Goal: Information Seeking & Learning: Learn about a topic

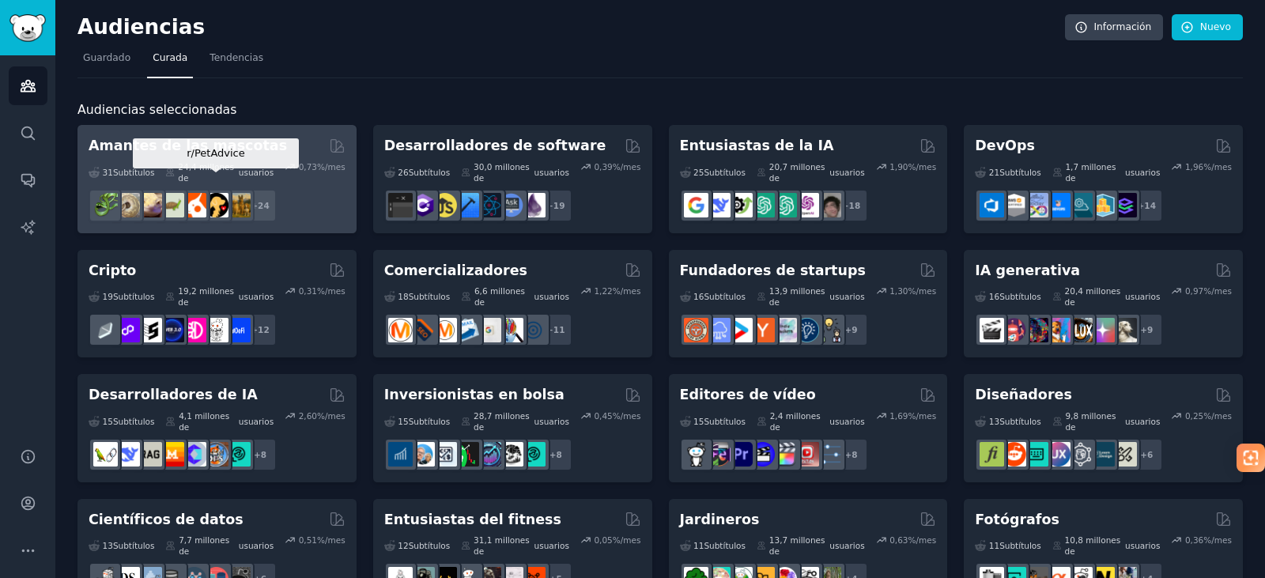
click at [211, 193] on img at bounding box center [216, 205] width 25 height 25
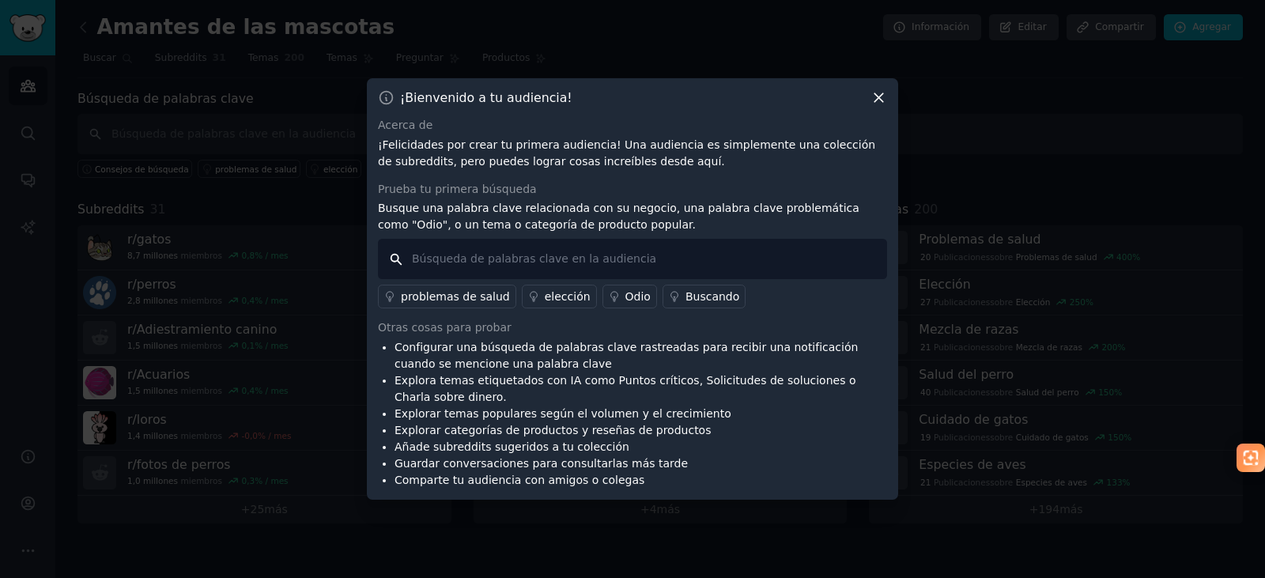
click at [611, 267] on input "text" at bounding box center [632, 259] width 509 height 40
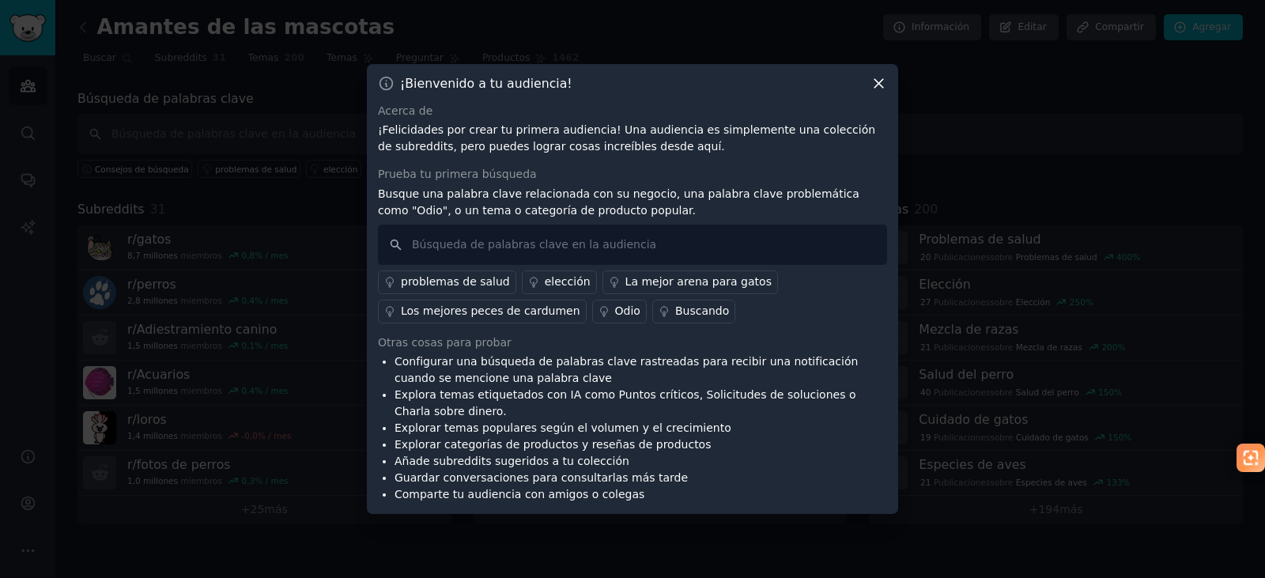
click at [448, 308] on font "Los mejores peces de cardumen" at bounding box center [491, 310] width 180 height 13
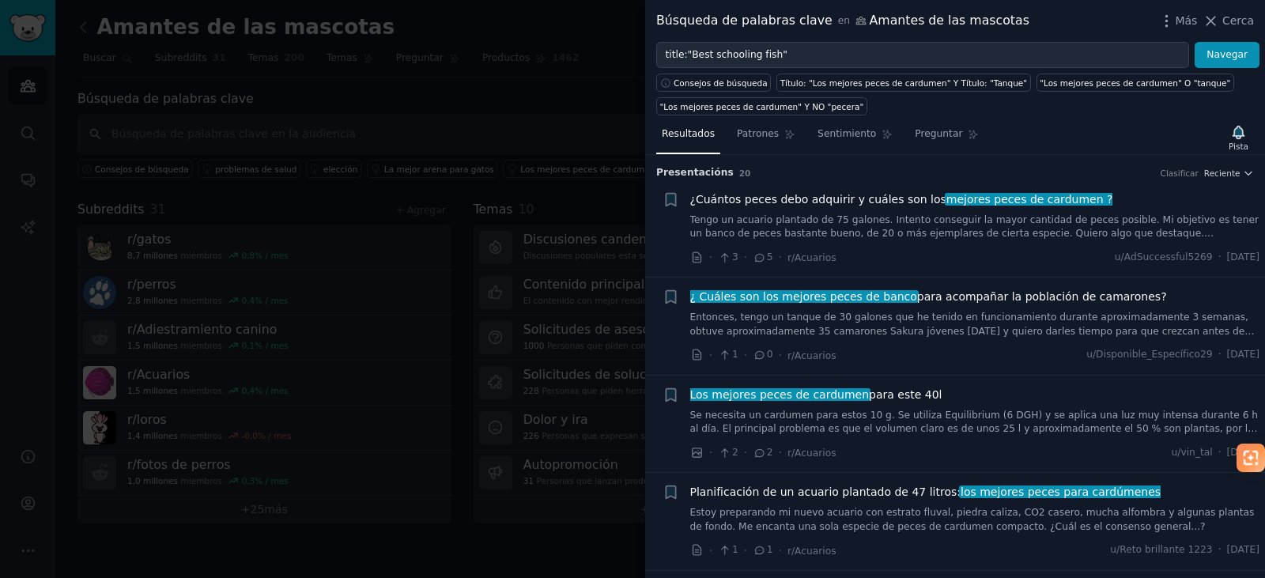
click at [769, 200] on font "¿Cuántos peces debo adquirir y cuáles son los" at bounding box center [818, 199] width 256 height 13
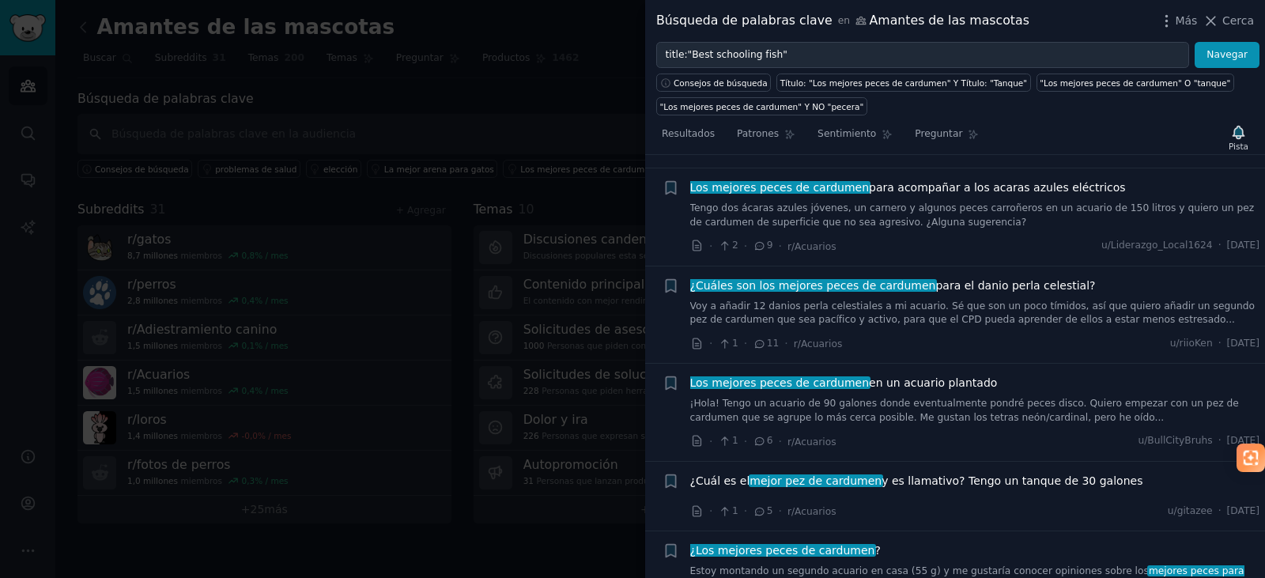
scroll to position [974, 0]
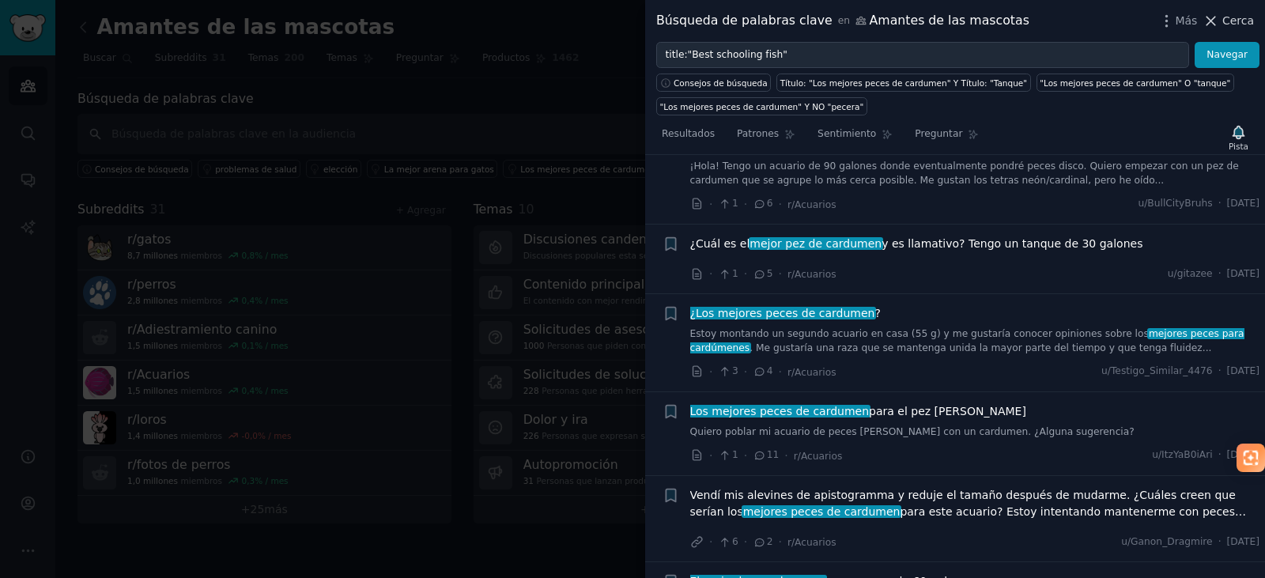
click at [1216, 24] on icon at bounding box center [1212, 21] width 9 height 9
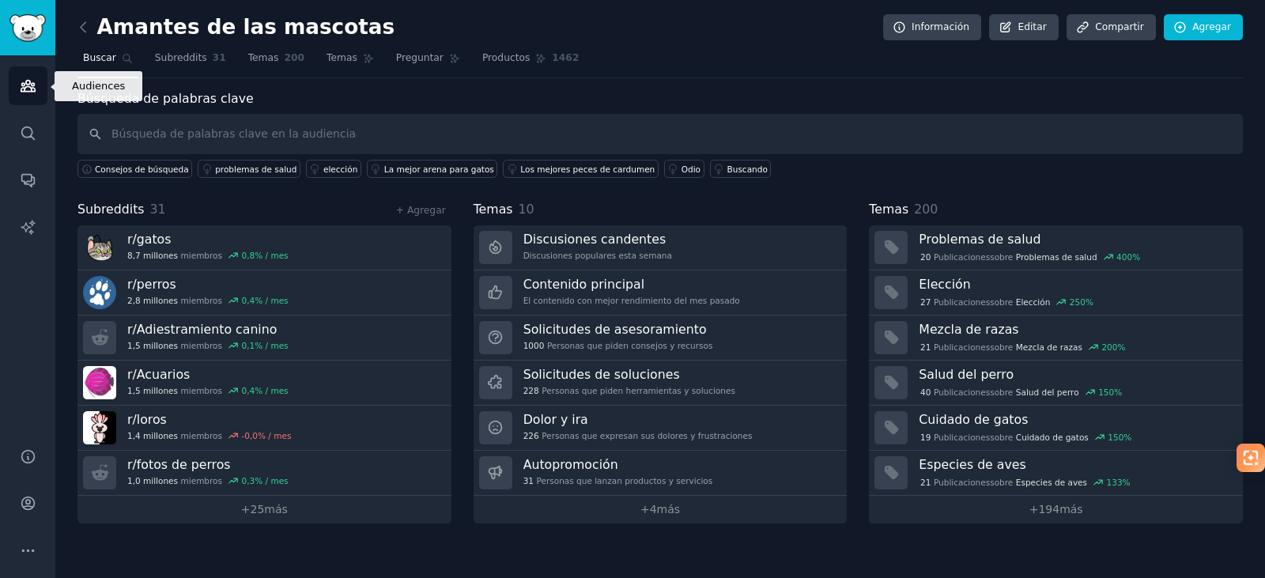
click at [25, 86] on icon "Barra lateral" at bounding box center [28, 86] width 17 height 17
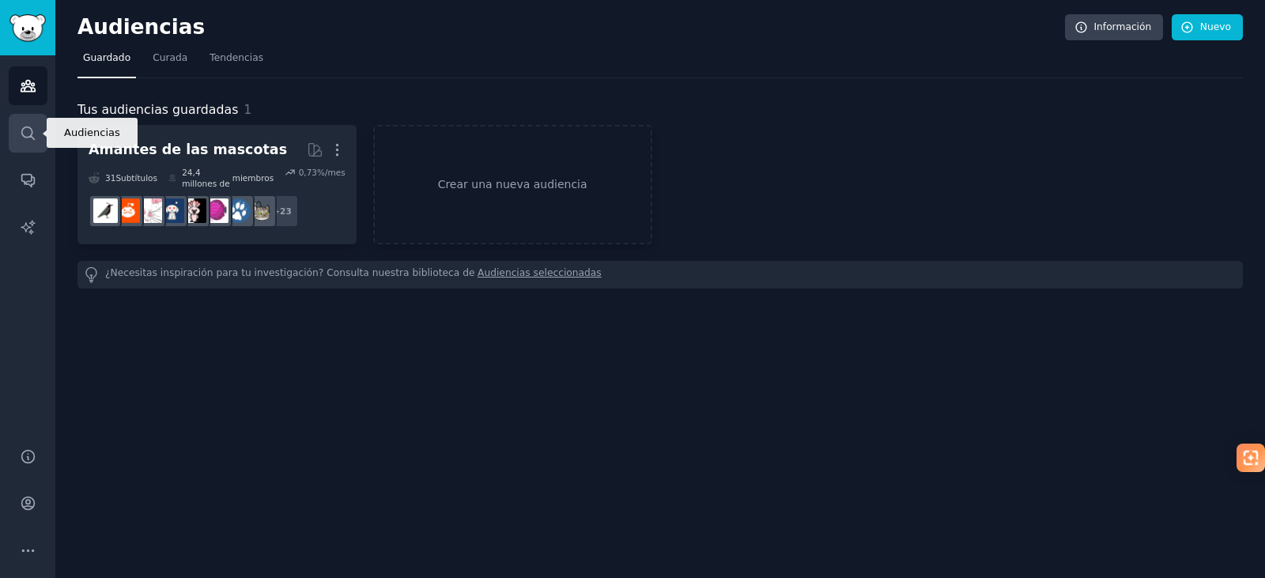
click at [31, 136] on icon "Barra lateral" at bounding box center [27, 133] width 13 height 13
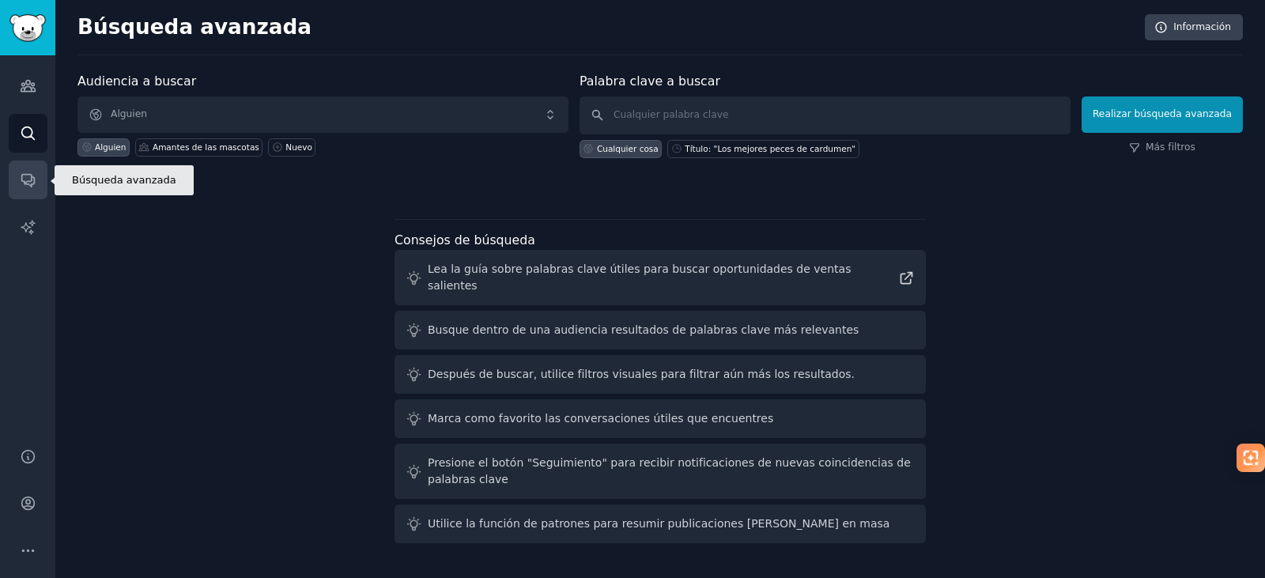
click at [33, 173] on icon "Barra lateral" at bounding box center [28, 180] width 17 height 17
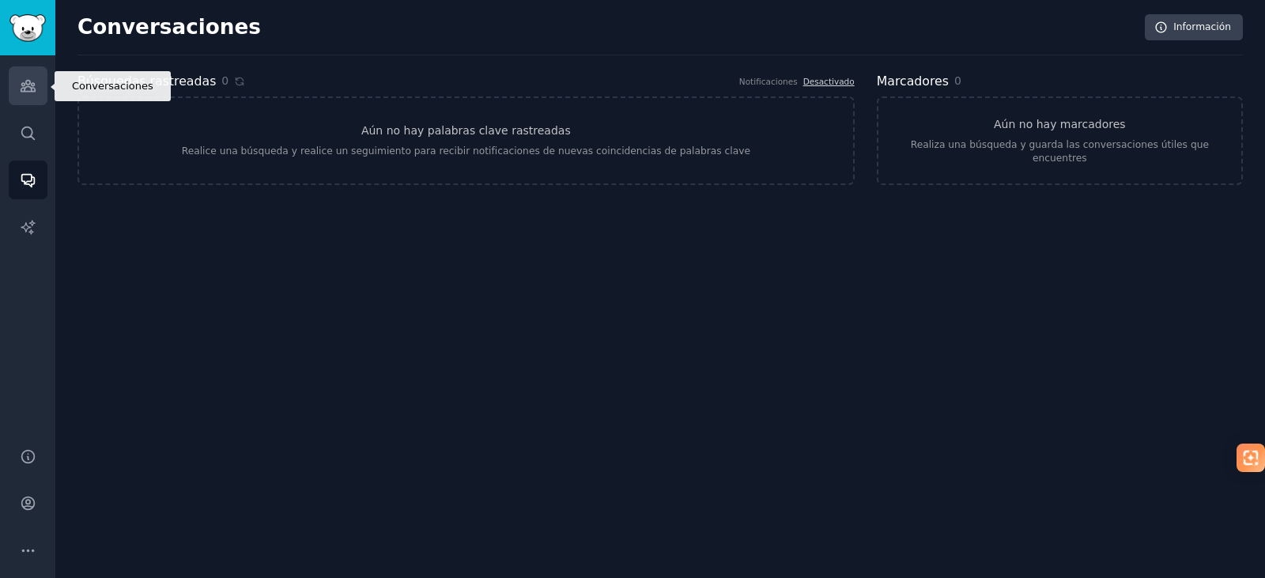
click at [22, 78] on icon "Barra lateral" at bounding box center [28, 86] width 17 height 17
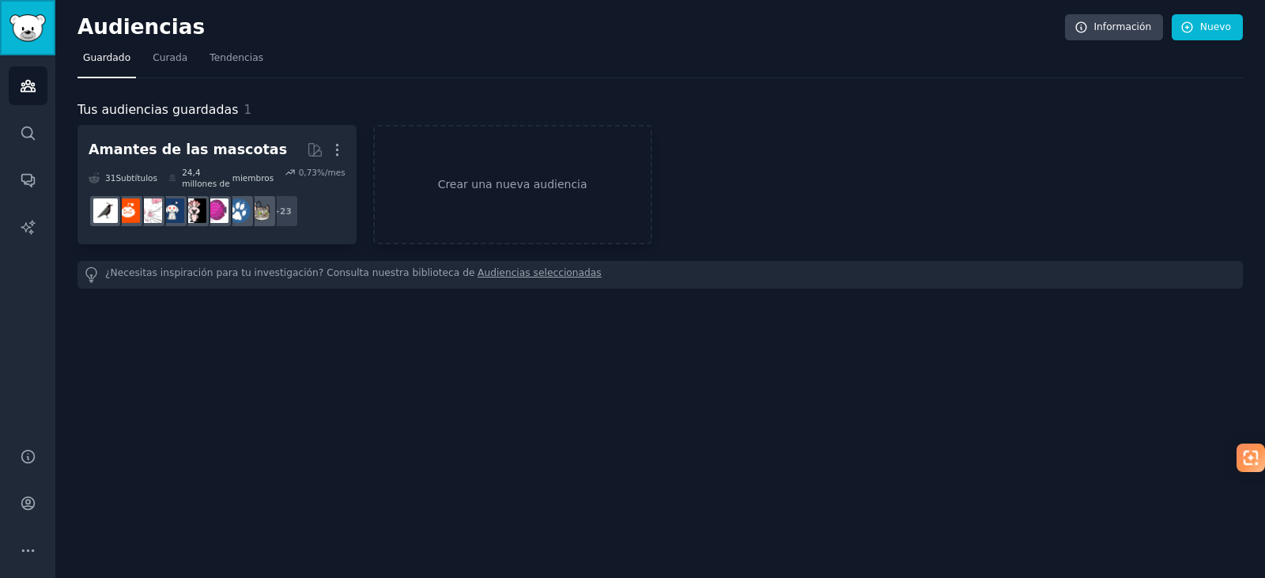
click at [32, 28] on img "Barra lateral" at bounding box center [27, 28] width 36 height 28
click at [142, 59] on nav "Guardado Curada Tendencias" at bounding box center [661, 62] width 1166 height 32
click at [149, 61] on link "Curada" at bounding box center [170, 62] width 46 height 32
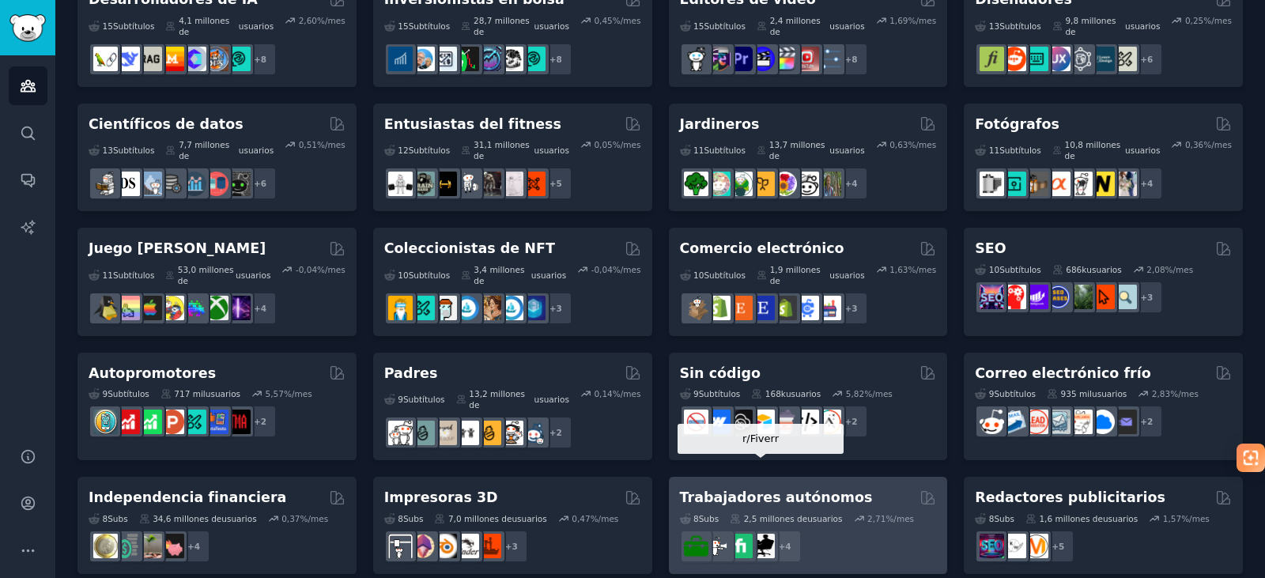
scroll to position [554, 0]
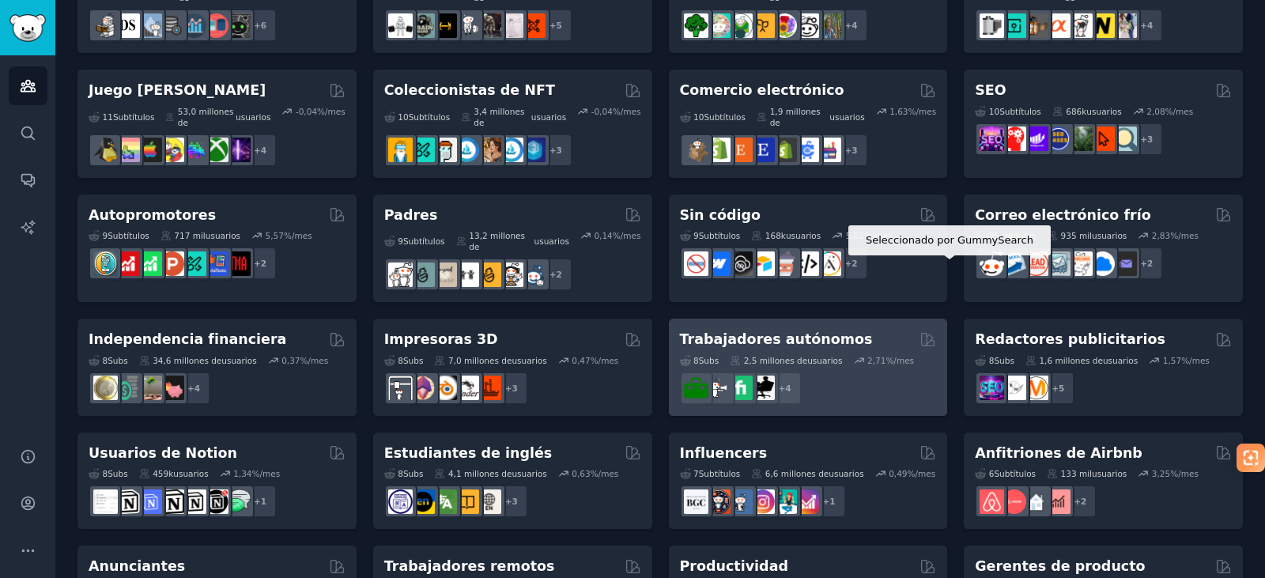
click at [925, 333] on icon at bounding box center [928, 339] width 13 height 13
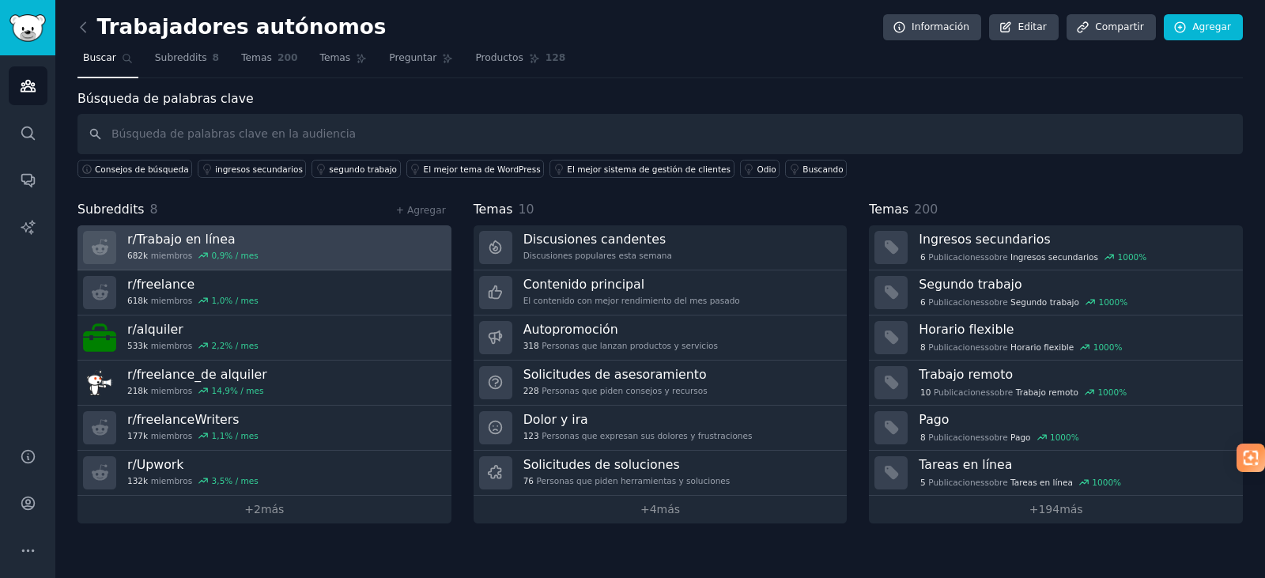
click at [200, 255] on icon at bounding box center [203, 255] width 9 height 5
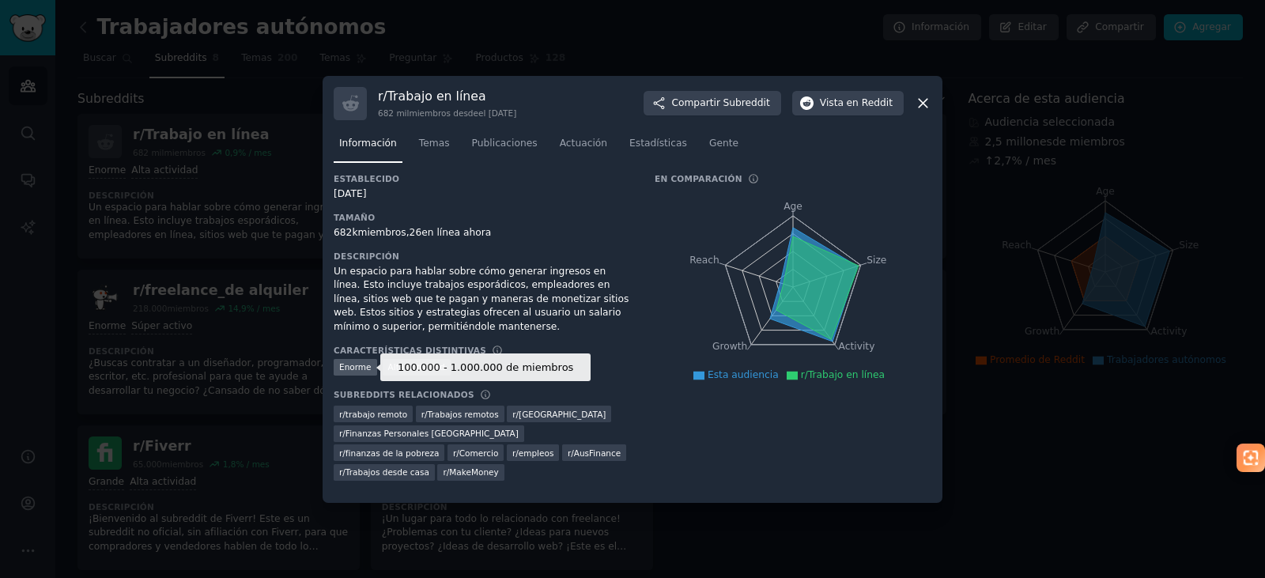
click at [354, 365] on font "Enorme" at bounding box center [355, 366] width 32 height 9
click at [409, 367] on font "Alta actividad" at bounding box center [416, 366] width 57 height 9
click at [344, 372] on font "Enorme" at bounding box center [355, 366] width 32 height 9
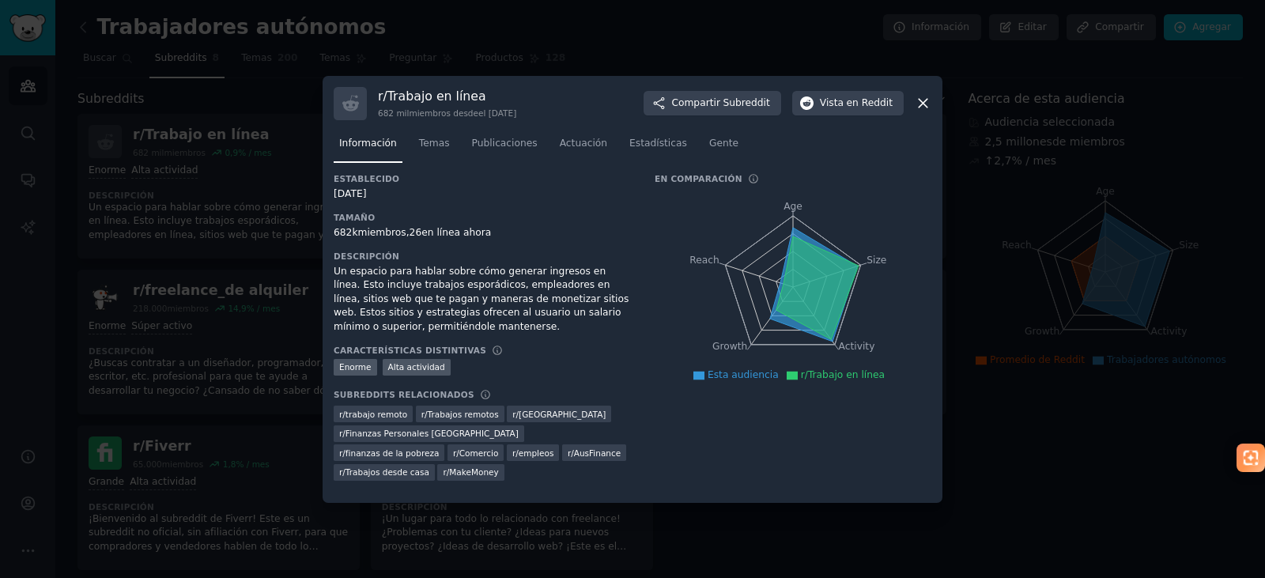
click at [923, 108] on icon at bounding box center [923, 103] width 17 height 17
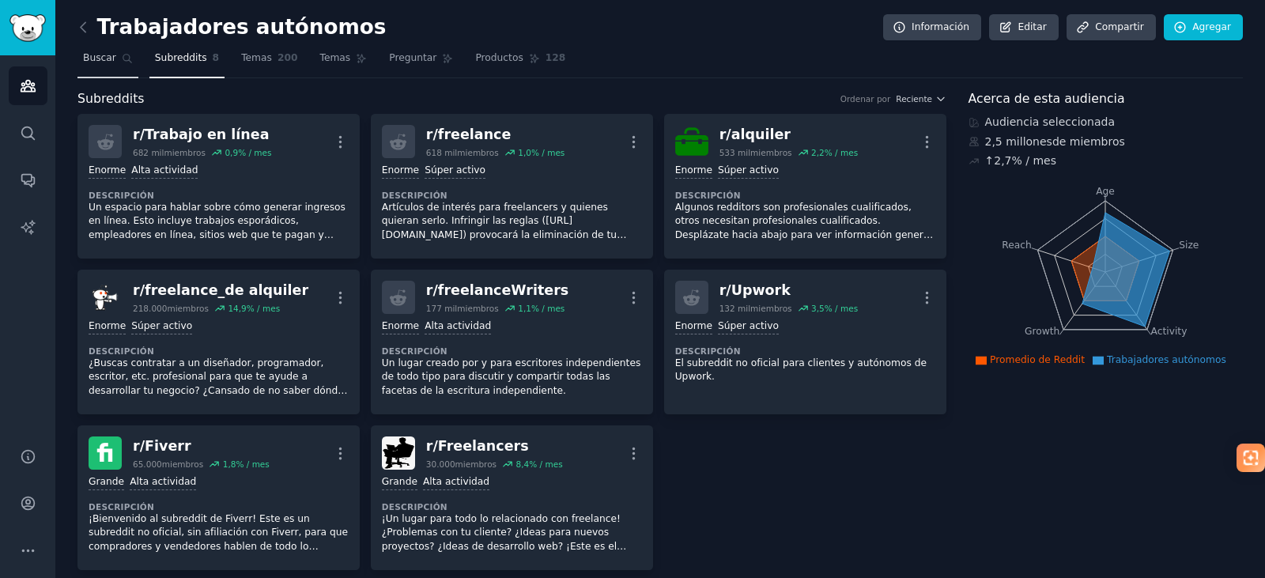
click at [105, 59] on font "Buscar" at bounding box center [99, 57] width 33 height 11
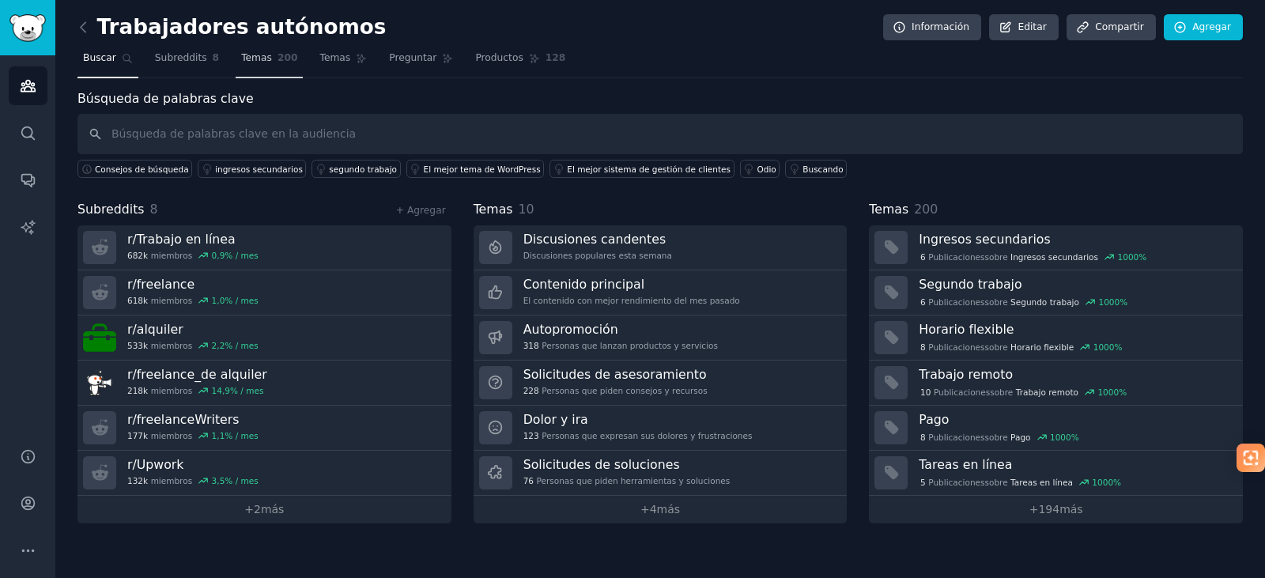
click at [242, 55] on font "Temas" at bounding box center [256, 57] width 31 height 11
click at [320, 57] on font "Temas" at bounding box center [335, 57] width 31 height 11
click at [389, 59] on font "Preguntar" at bounding box center [412, 57] width 47 height 11
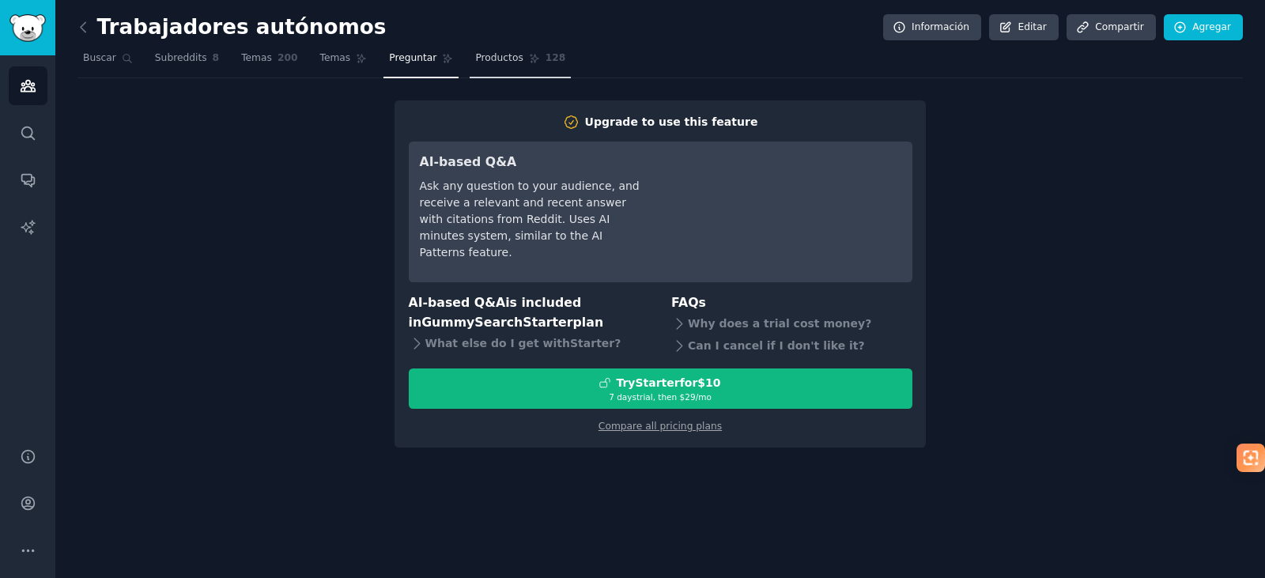
click at [475, 61] on font "Productos" at bounding box center [498, 57] width 47 height 11
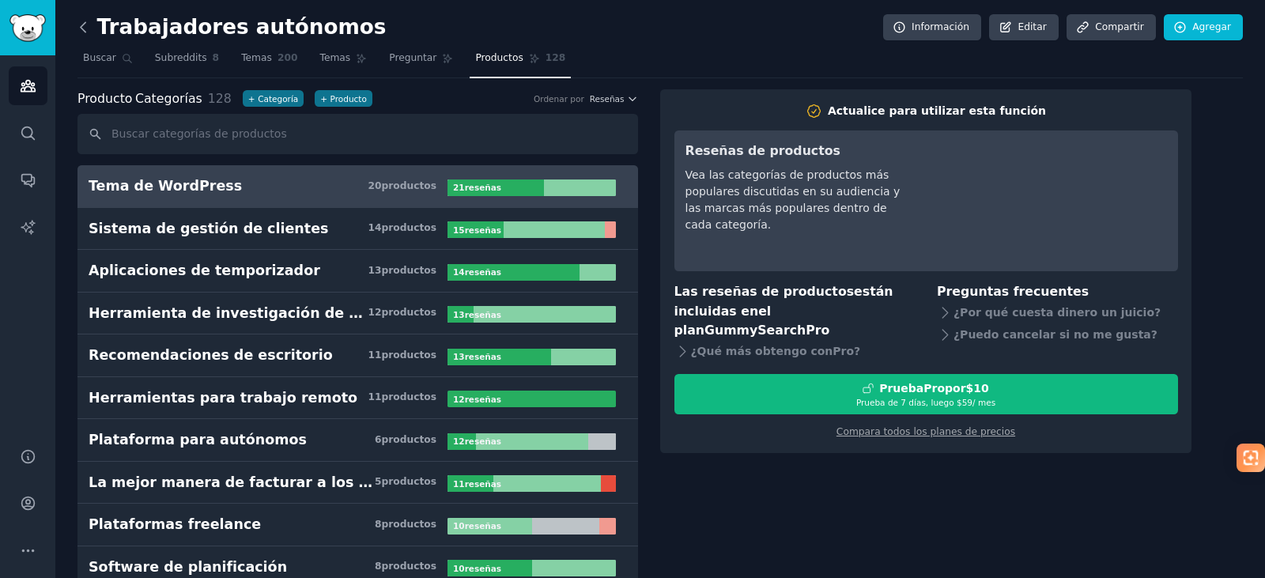
click at [80, 26] on icon at bounding box center [83, 27] width 17 height 17
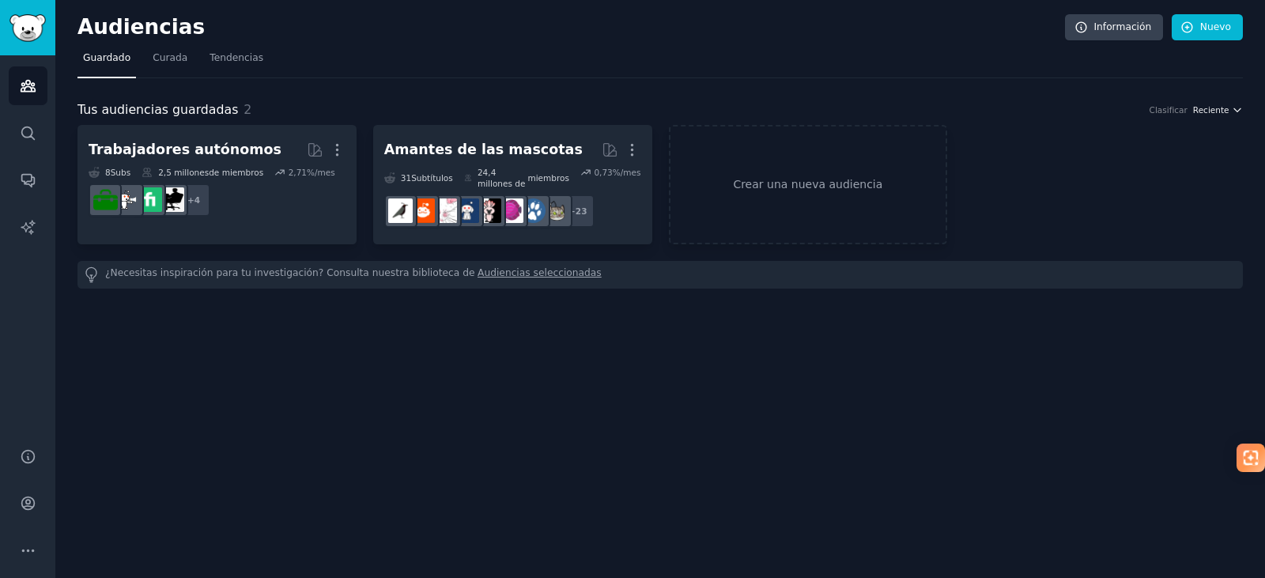
click at [1235, 108] on icon "button" at bounding box center [1237, 109] width 11 height 11
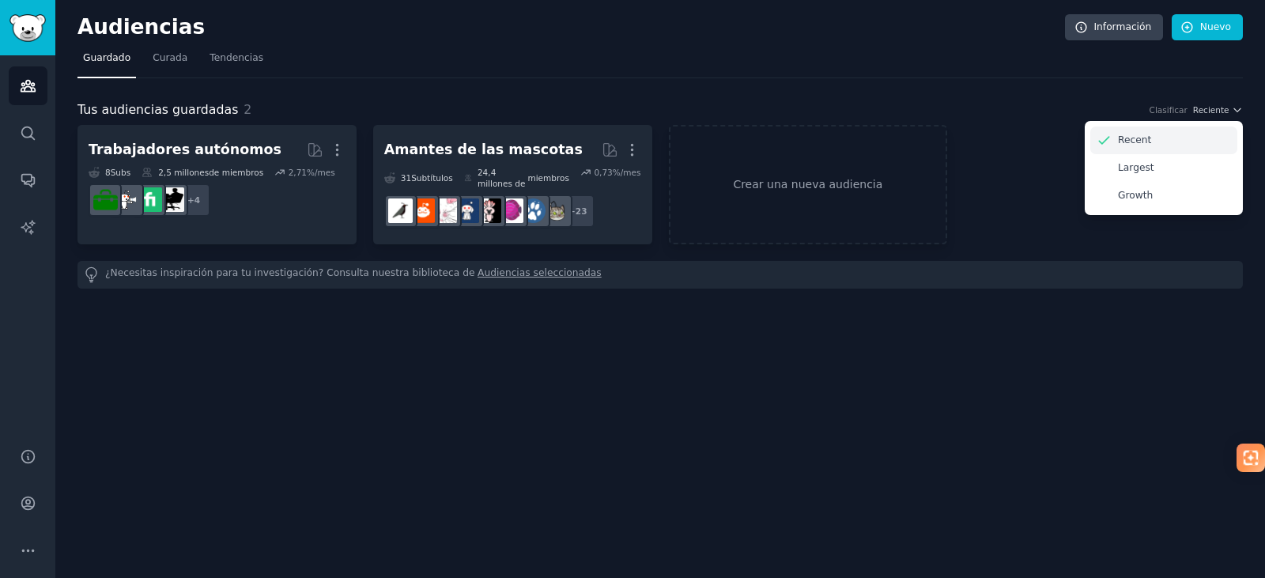
click at [1139, 136] on p "Recent" at bounding box center [1134, 141] width 33 height 14
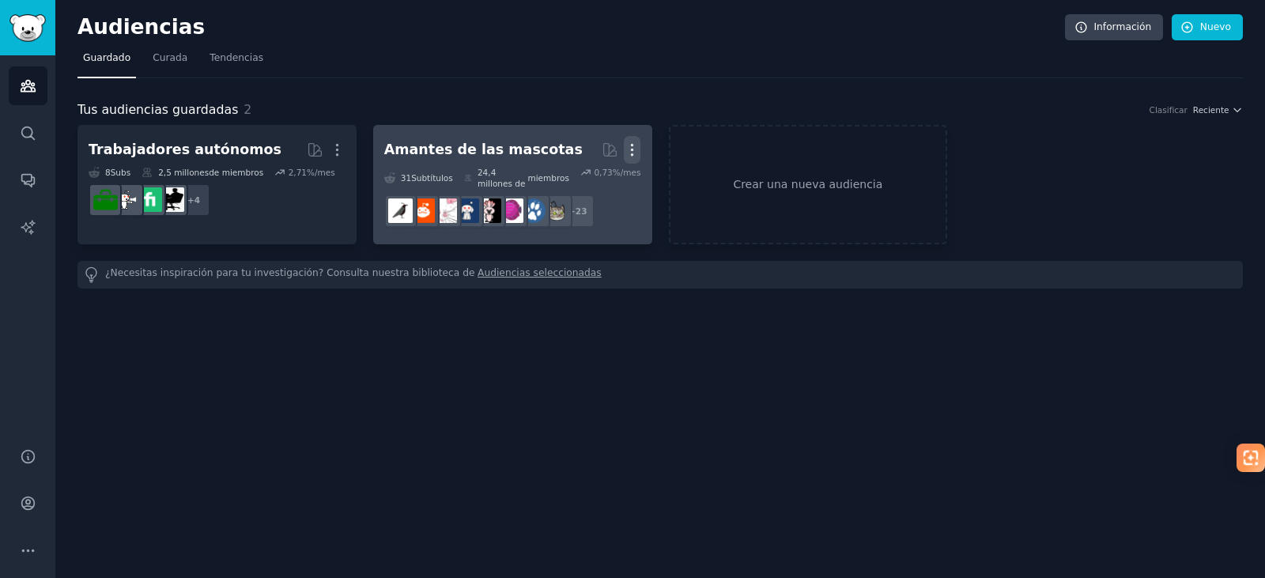
click at [637, 146] on icon "button" at bounding box center [632, 150] width 17 height 17
click at [591, 186] on p "Delete" at bounding box center [589, 183] width 36 height 17
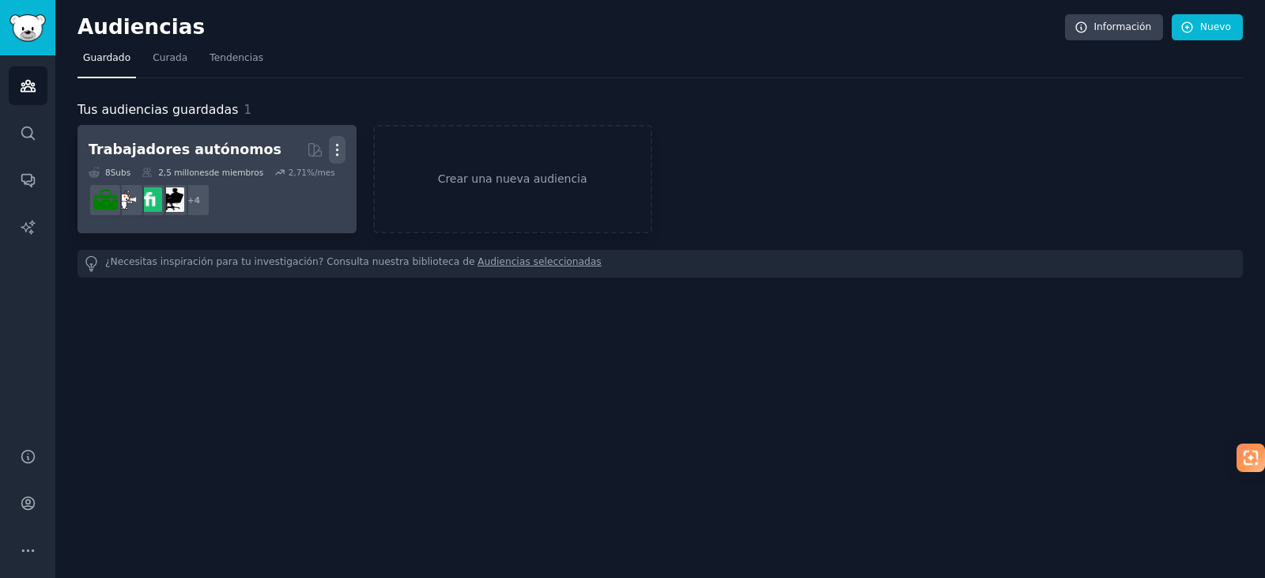
click at [338, 150] on icon "button" at bounding box center [337, 150] width 2 height 11
click at [270, 188] on icon at bounding box center [263, 183] width 17 height 17
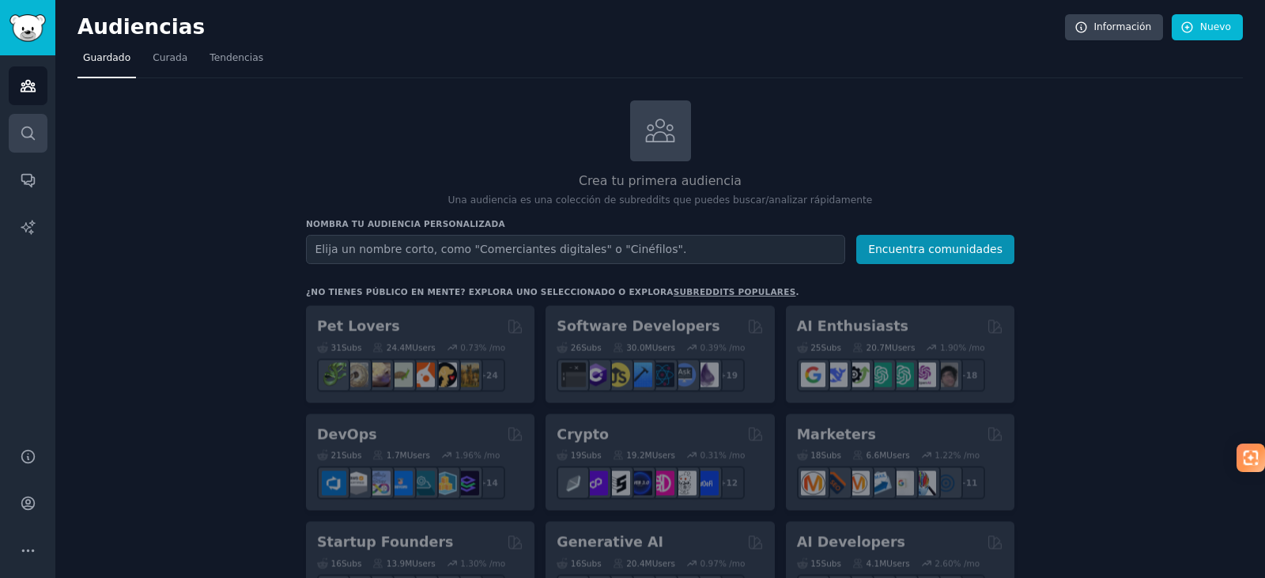
click at [28, 136] on icon "Barra lateral" at bounding box center [28, 133] width 17 height 17
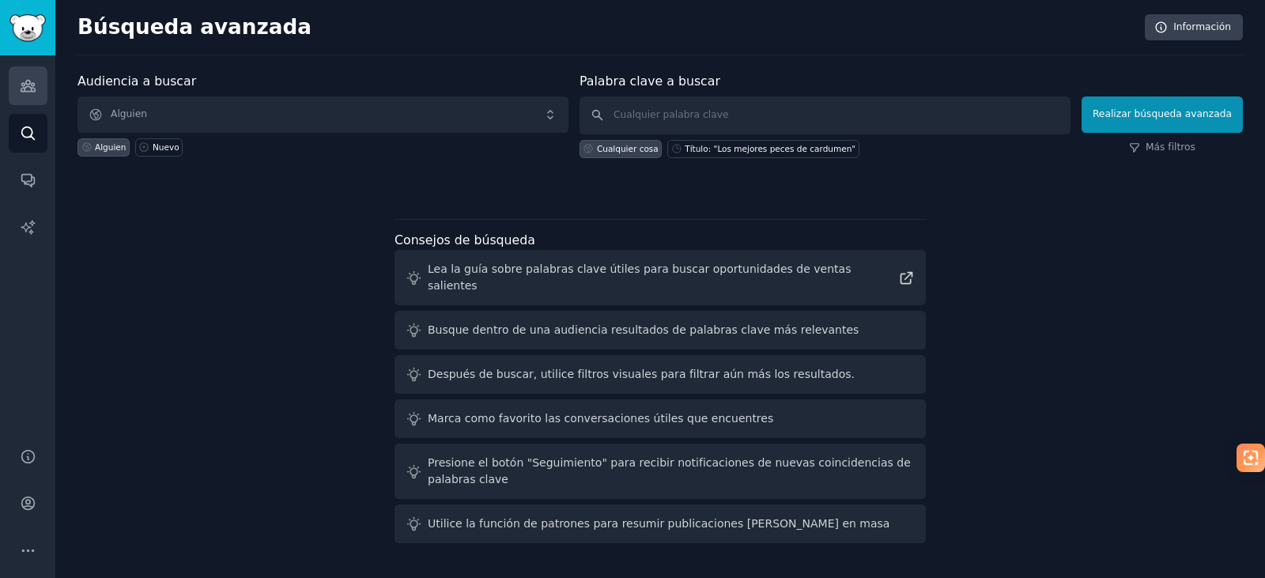
click at [29, 103] on link "Audiencias" at bounding box center [28, 85] width 39 height 39
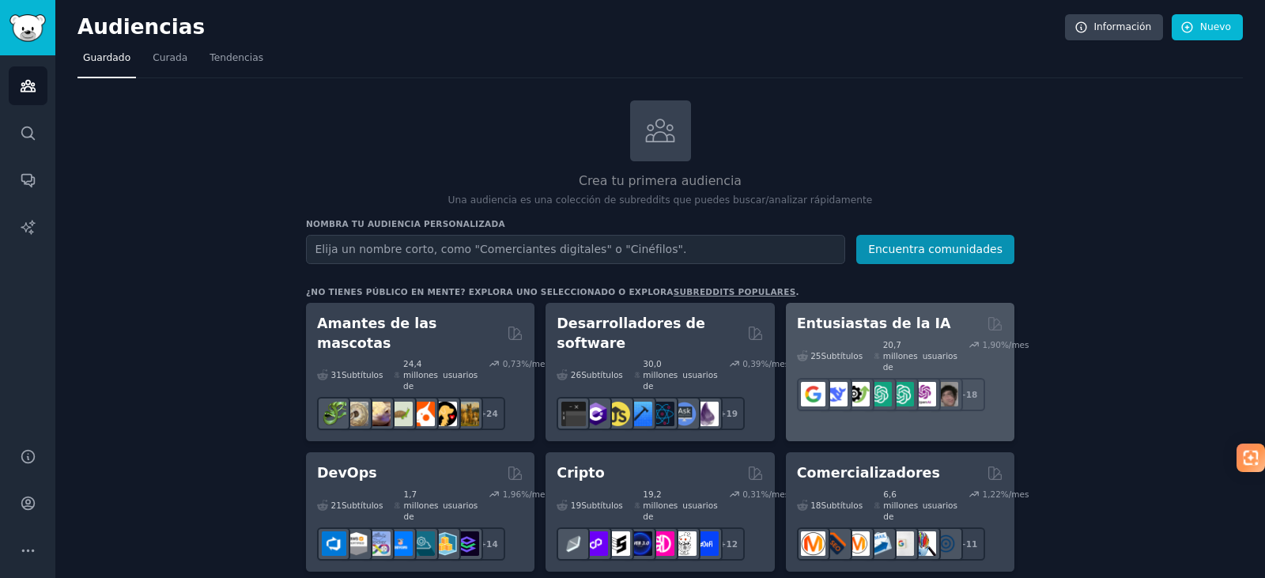
click at [843, 323] on font "Entusiastas de la IA" at bounding box center [874, 324] width 154 height 16
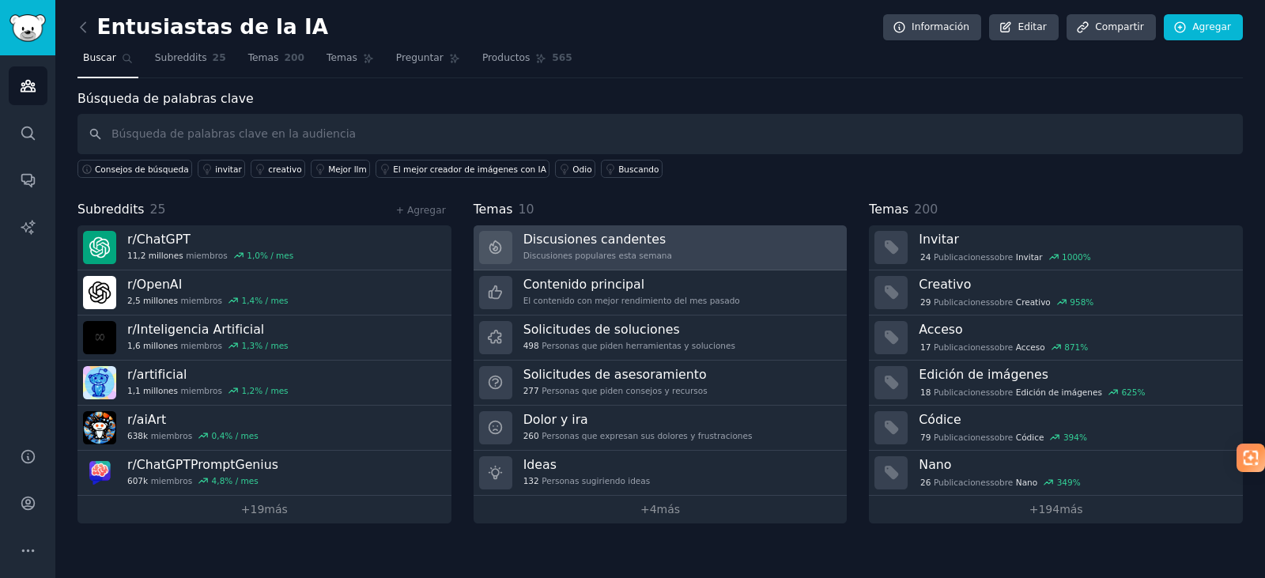
click at [626, 255] on font "Discusiones populares esta semana" at bounding box center [598, 255] width 149 height 9
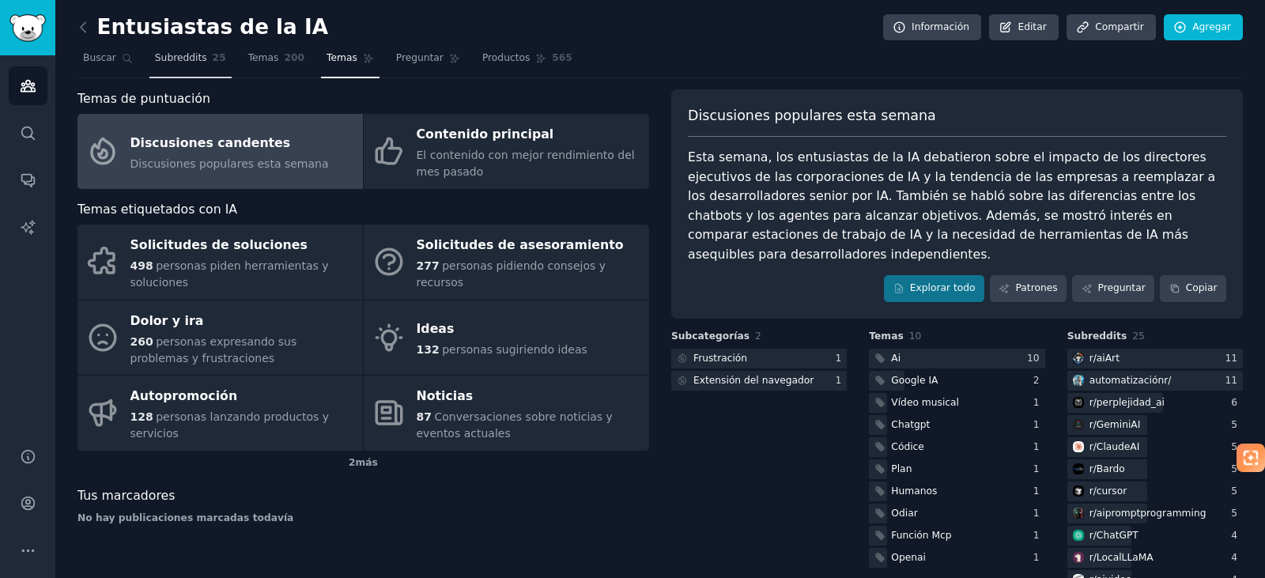
click at [173, 58] on font "Subreddits" at bounding box center [181, 57] width 52 height 11
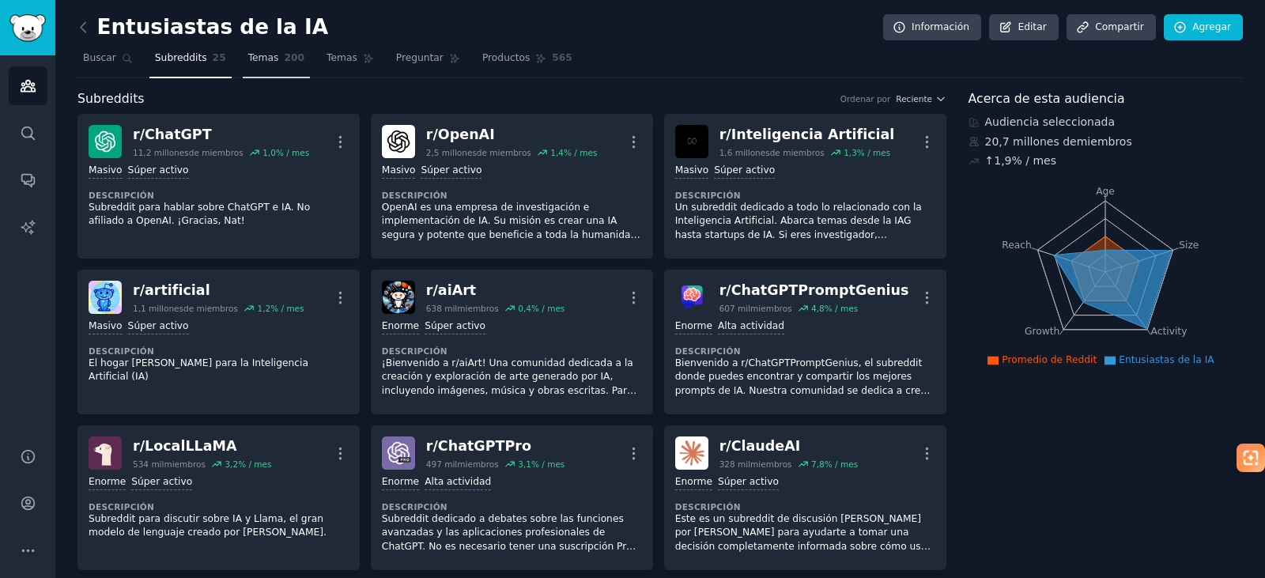
click at [255, 59] on font "Temas" at bounding box center [263, 57] width 31 height 11
click at [327, 61] on font "Temas" at bounding box center [342, 57] width 31 height 11
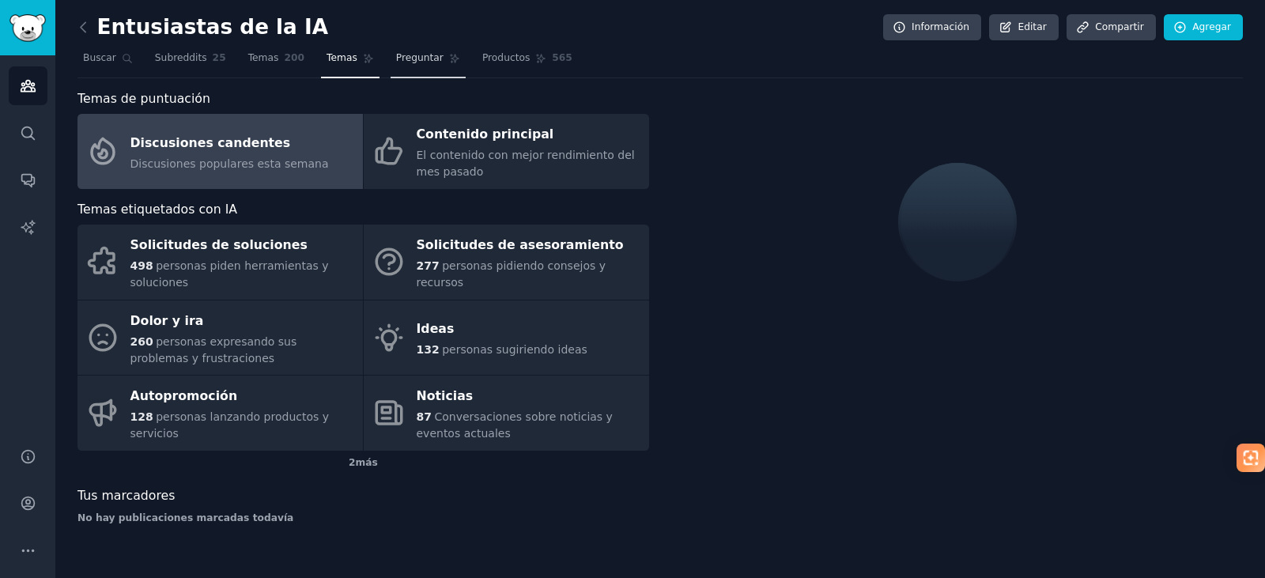
click at [403, 62] on font "Preguntar" at bounding box center [419, 57] width 47 height 11
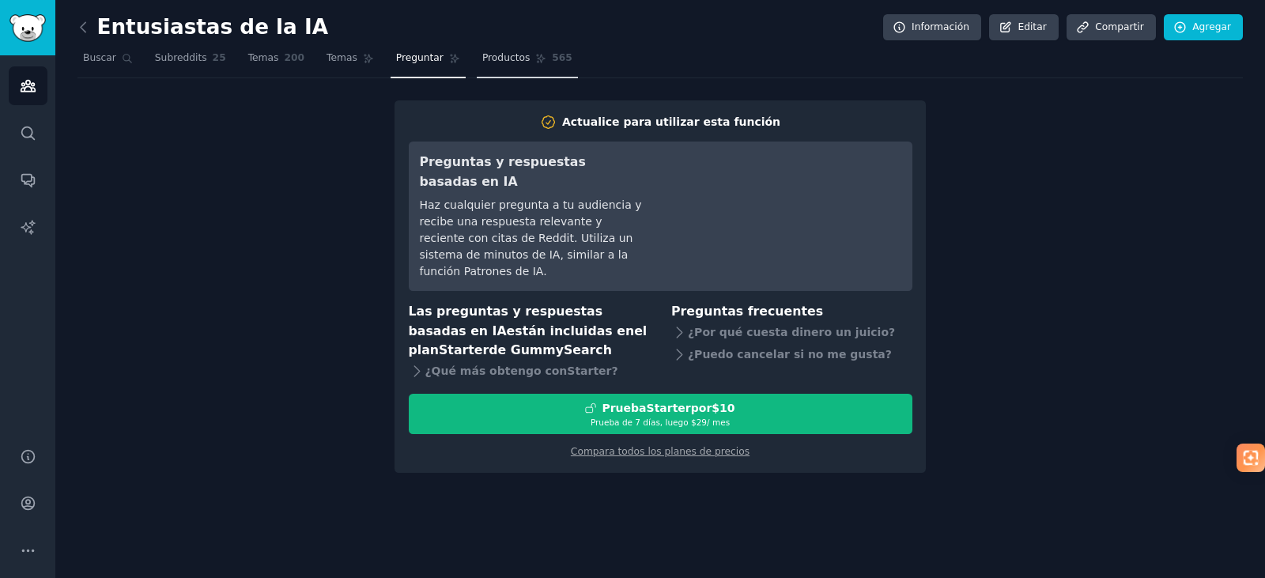
click at [485, 62] on font "Productos" at bounding box center [505, 57] width 47 height 11
